Goal: Task Accomplishment & Management: Manage account settings

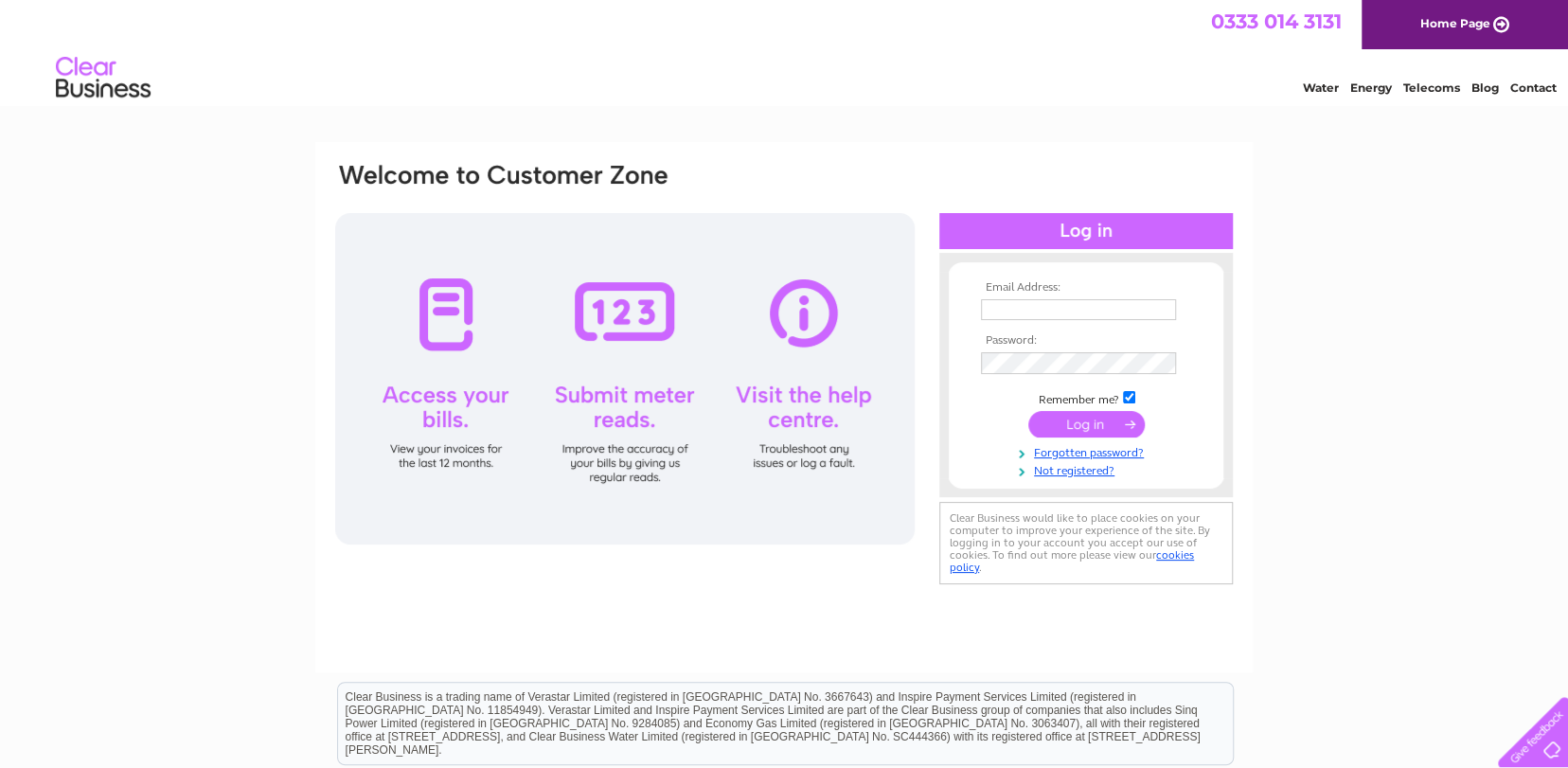
type input "[EMAIL_ADDRESS][DOMAIN_NAME]"
click at [1085, 431] on input "submit" at bounding box center [1087, 424] width 116 height 26
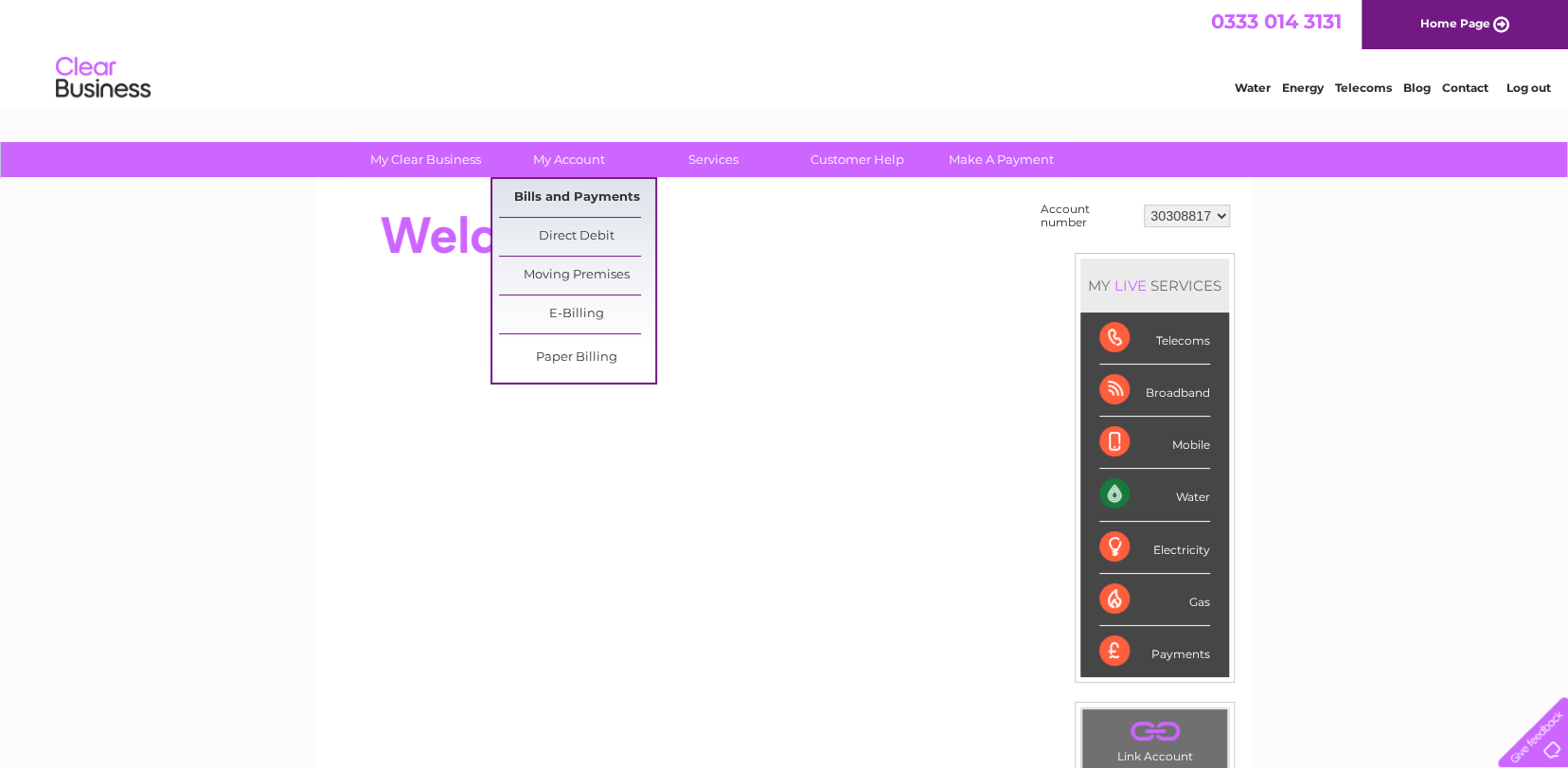
click at [566, 203] on link "Bills and Payments" at bounding box center [577, 197] width 157 height 38
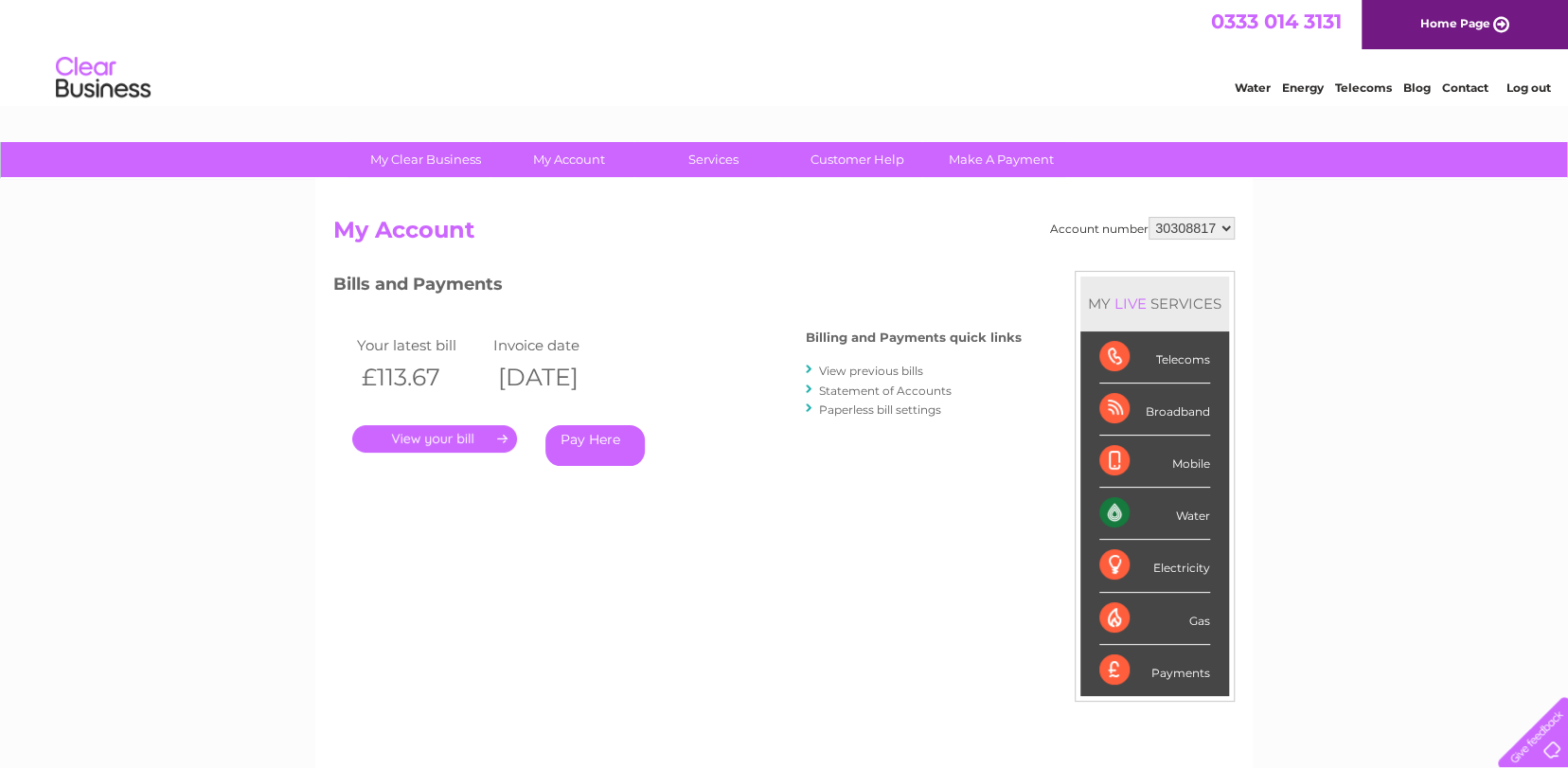
click at [432, 438] on link "." at bounding box center [434, 439] width 164 height 27
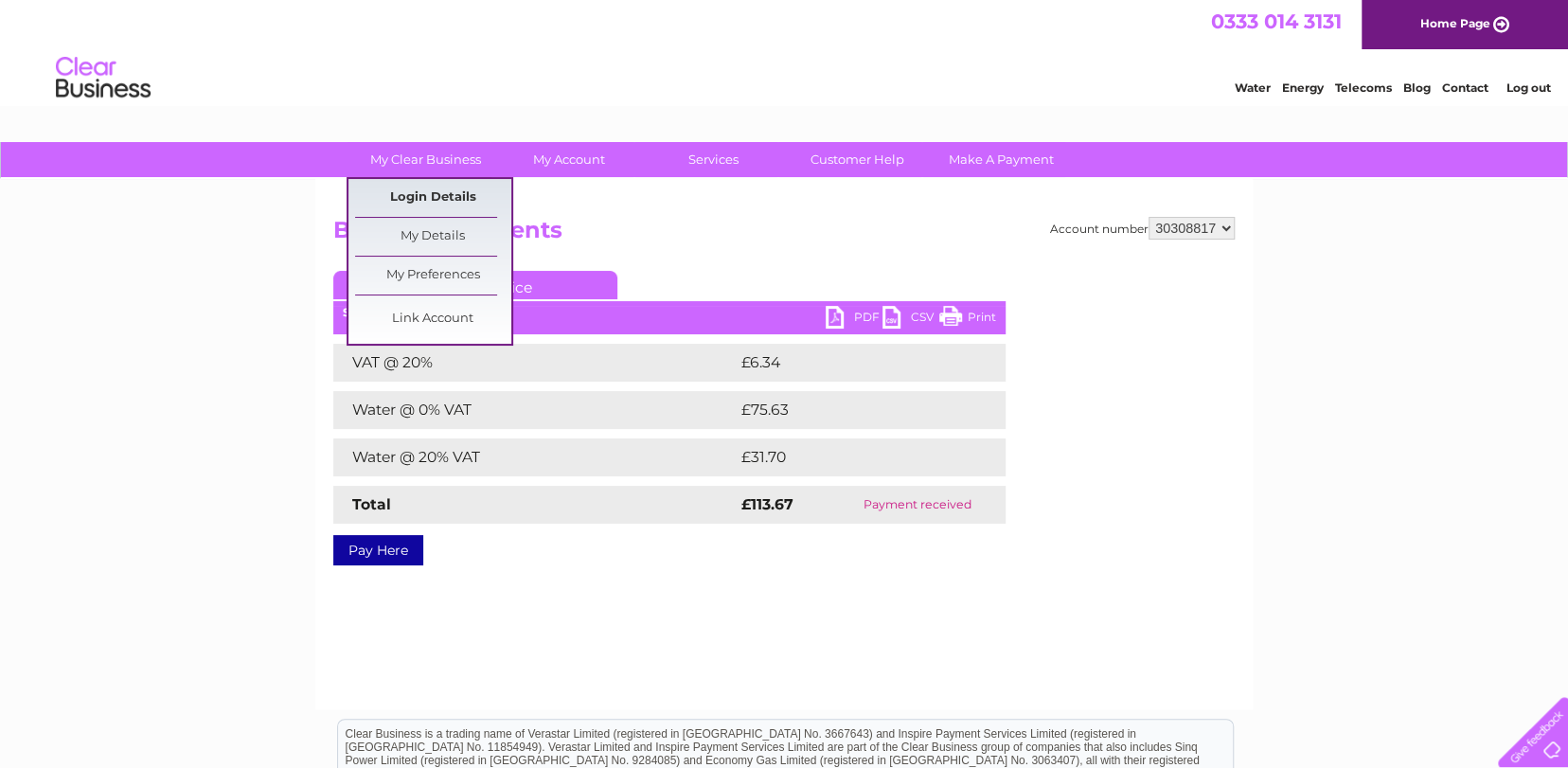
click at [435, 194] on link "Login Details" at bounding box center [433, 197] width 157 height 38
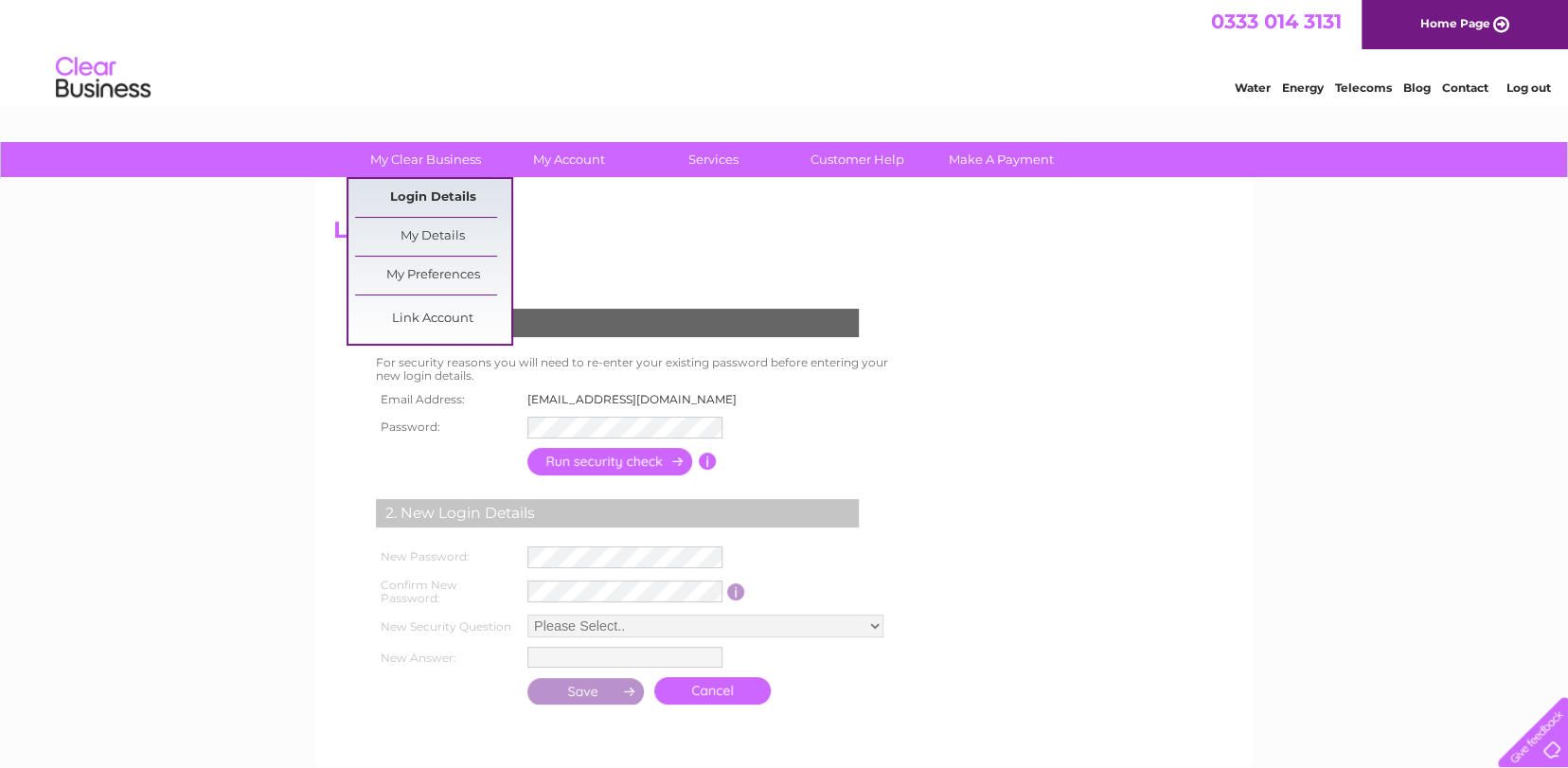
click at [424, 187] on link "Login Details" at bounding box center [433, 197] width 157 height 38
